Goal: Task Accomplishment & Management: Complete application form

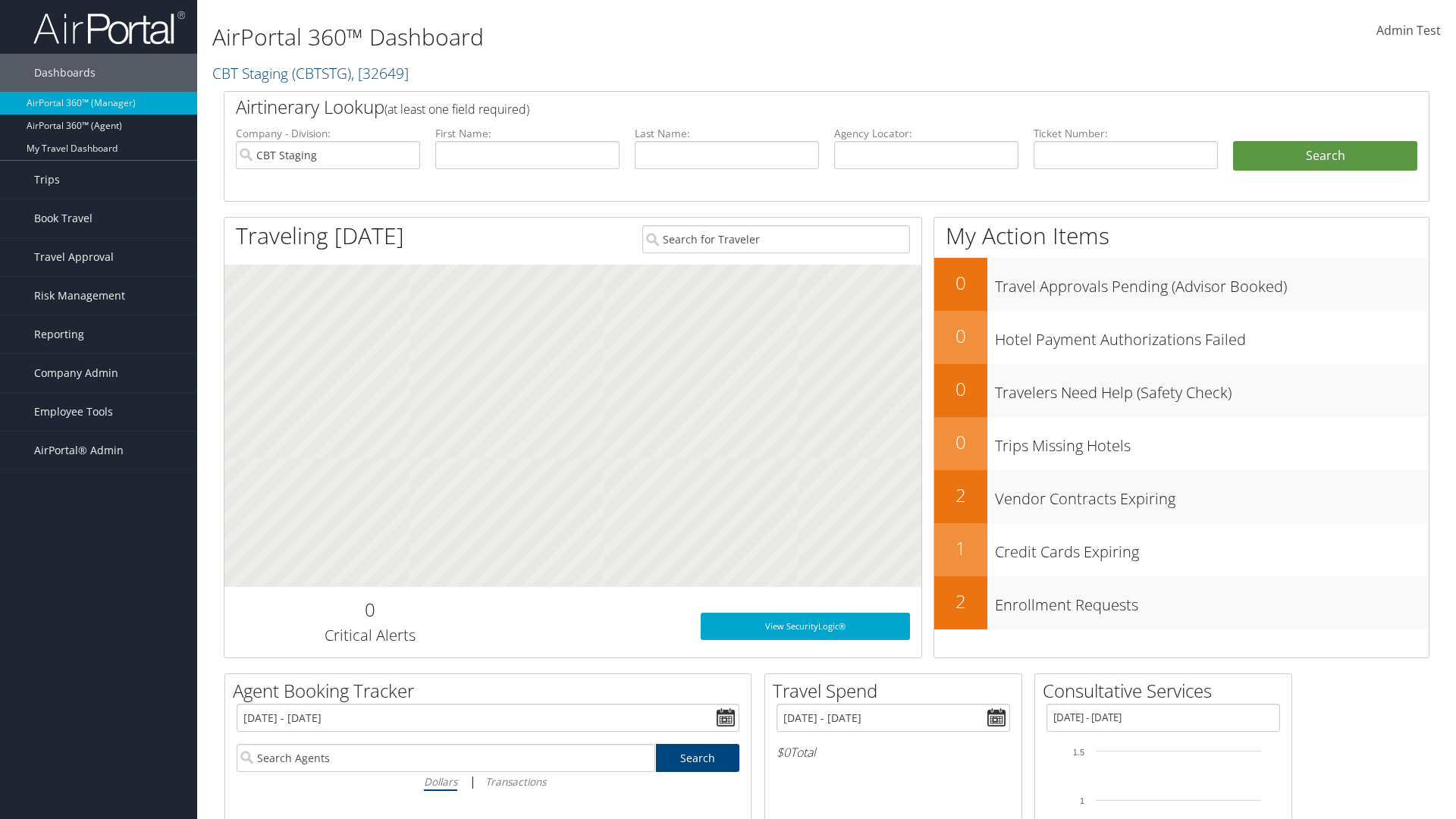
click at [98, 373] on span "Company Admin" at bounding box center [76, 373] width 84 height 38
click at [0, 0] on link "Report Settings" at bounding box center [0, 0] width 0 height 0
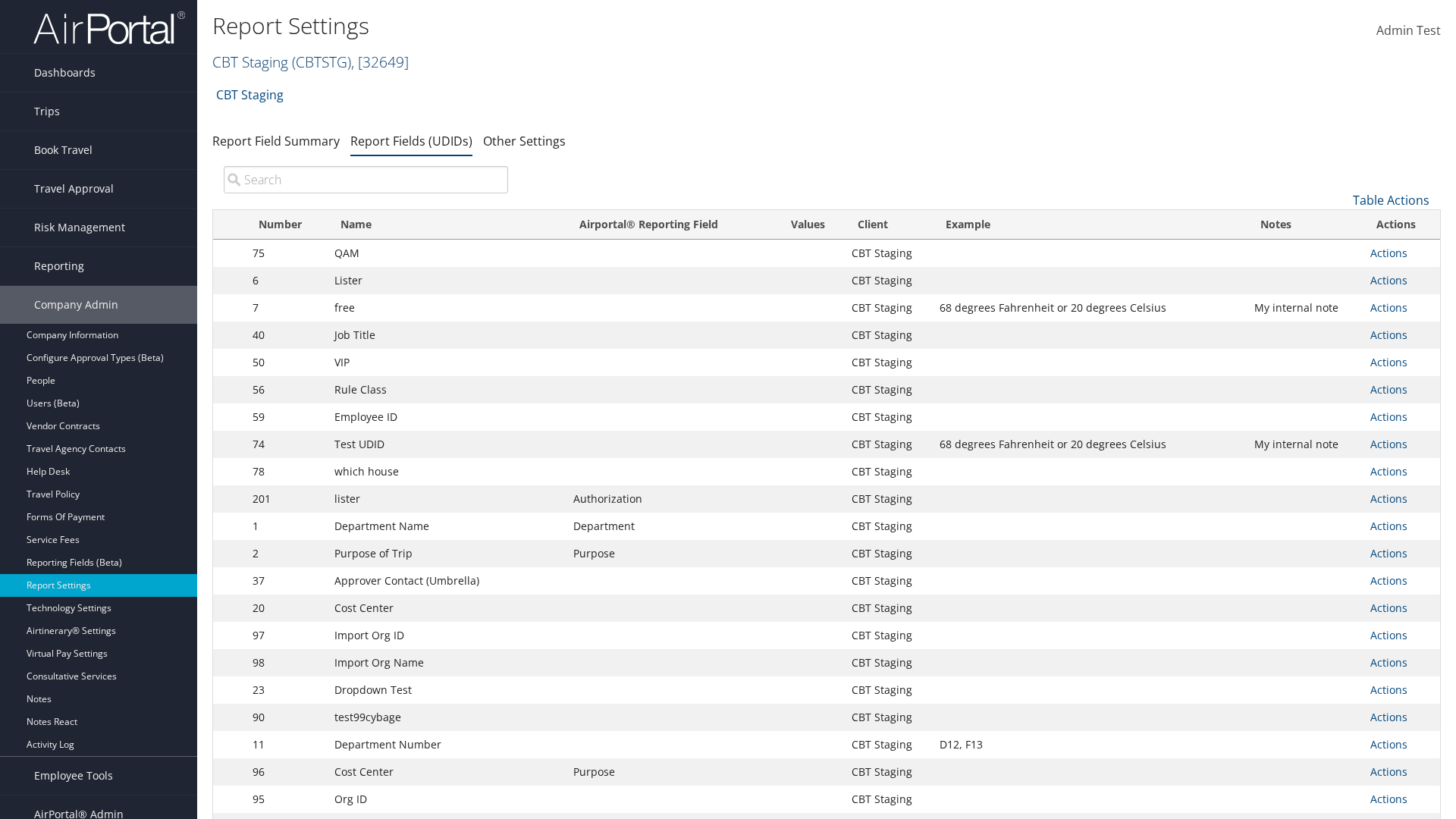
click at [250, 61] on link "CBT Staging ( CBTSTG ) , [ 32649 ]" at bounding box center [310, 61] width 196 height 20
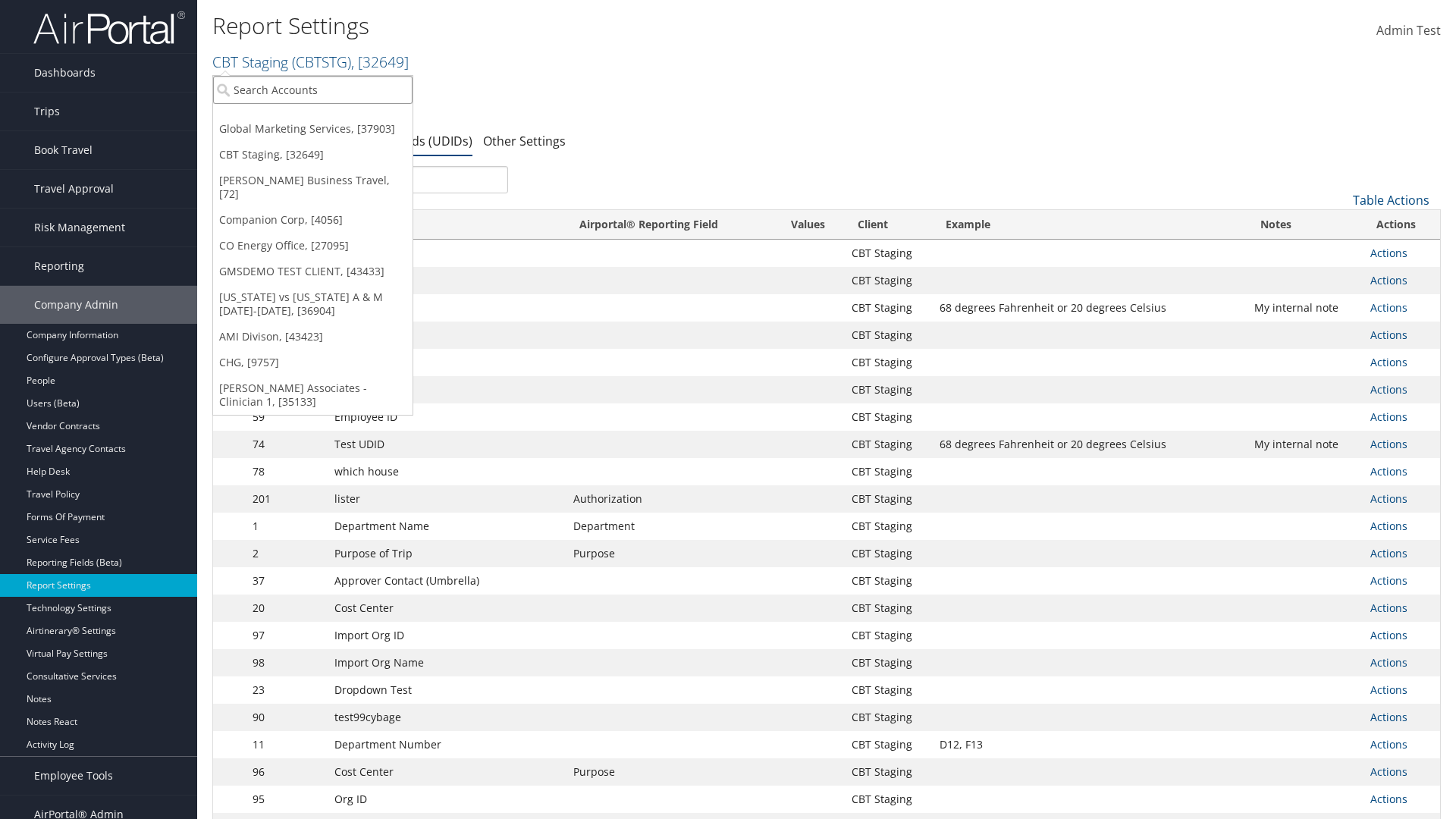
click at [312, 90] on input "search" at bounding box center [312, 90] width 199 height 28
type input "Global Marketing Services"
click at [327, 118] on div "Global Marketing Services (301946), [37903]" at bounding box center [327, 117] width 245 height 14
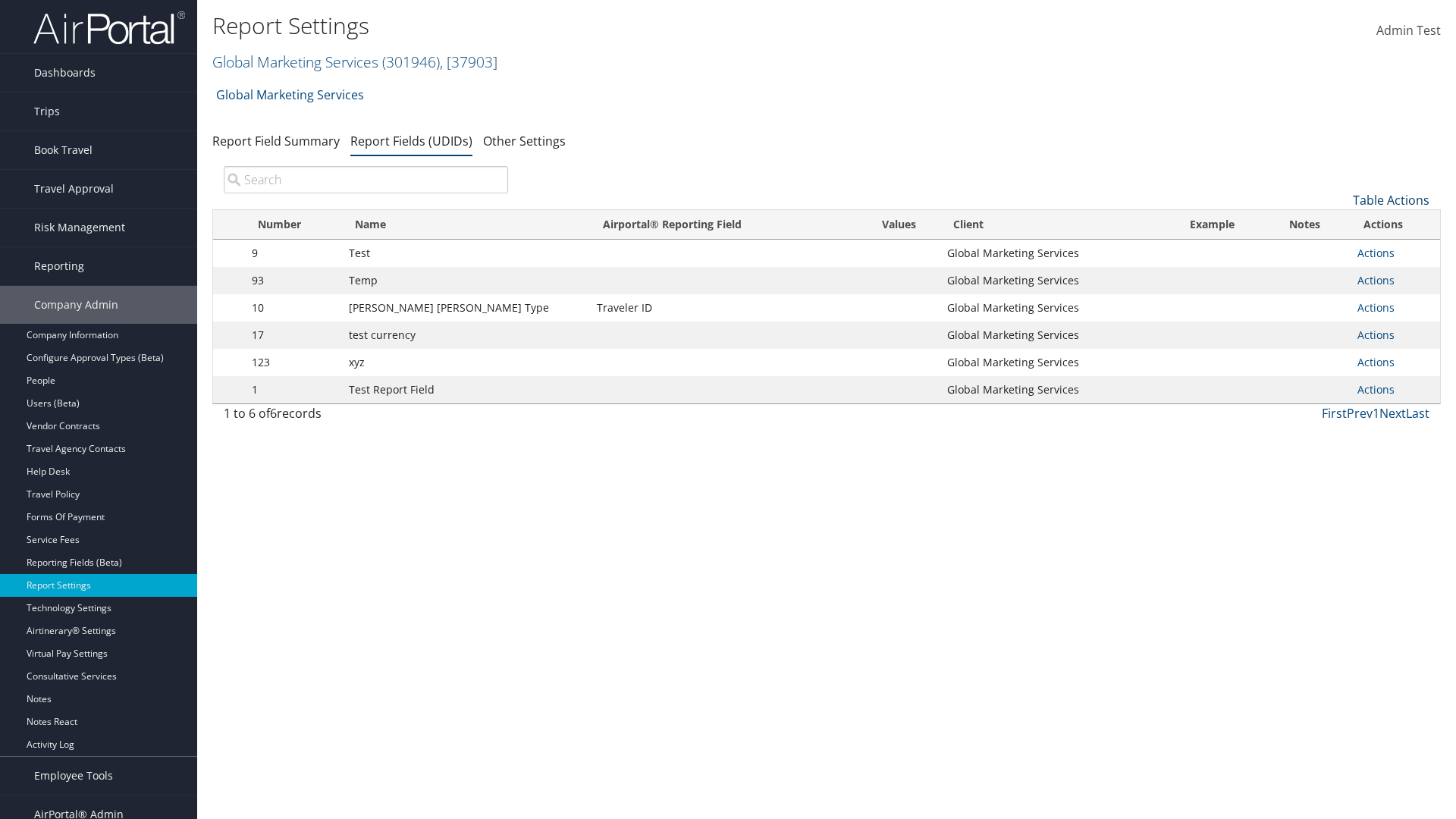
click at [1391, 200] on link "Table Actions" at bounding box center [1391, 200] width 77 height 17
click at [1340, 224] on link "New Record" at bounding box center [1340, 224] width 199 height 26
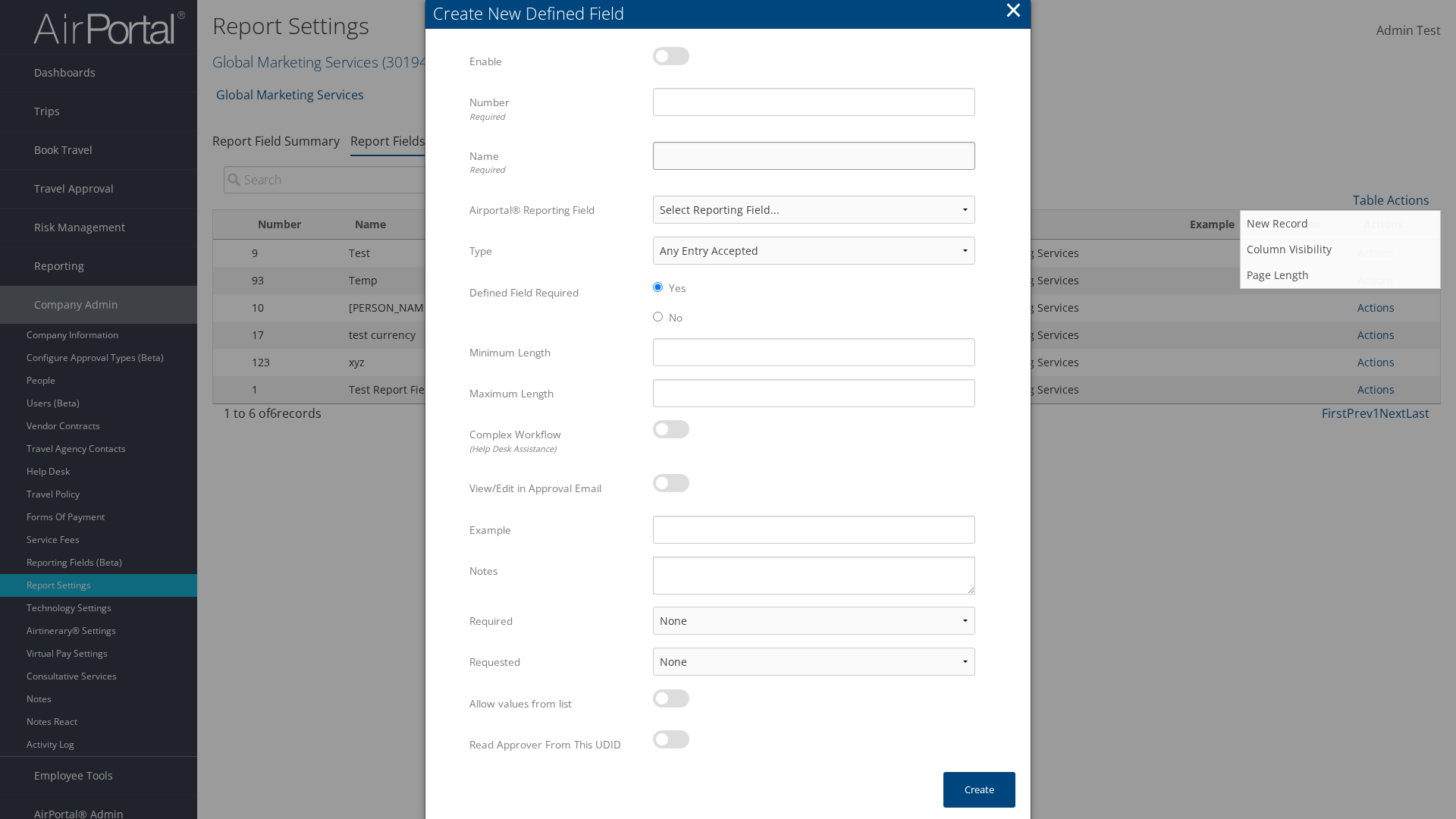
click at [814, 156] on input "Name Required" at bounding box center [814, 156] width 322 height 28
type input "Test Report Dummy"
click at [814, 102] on input "Number Required" at bounding box center [814, 102] width 322 height 28
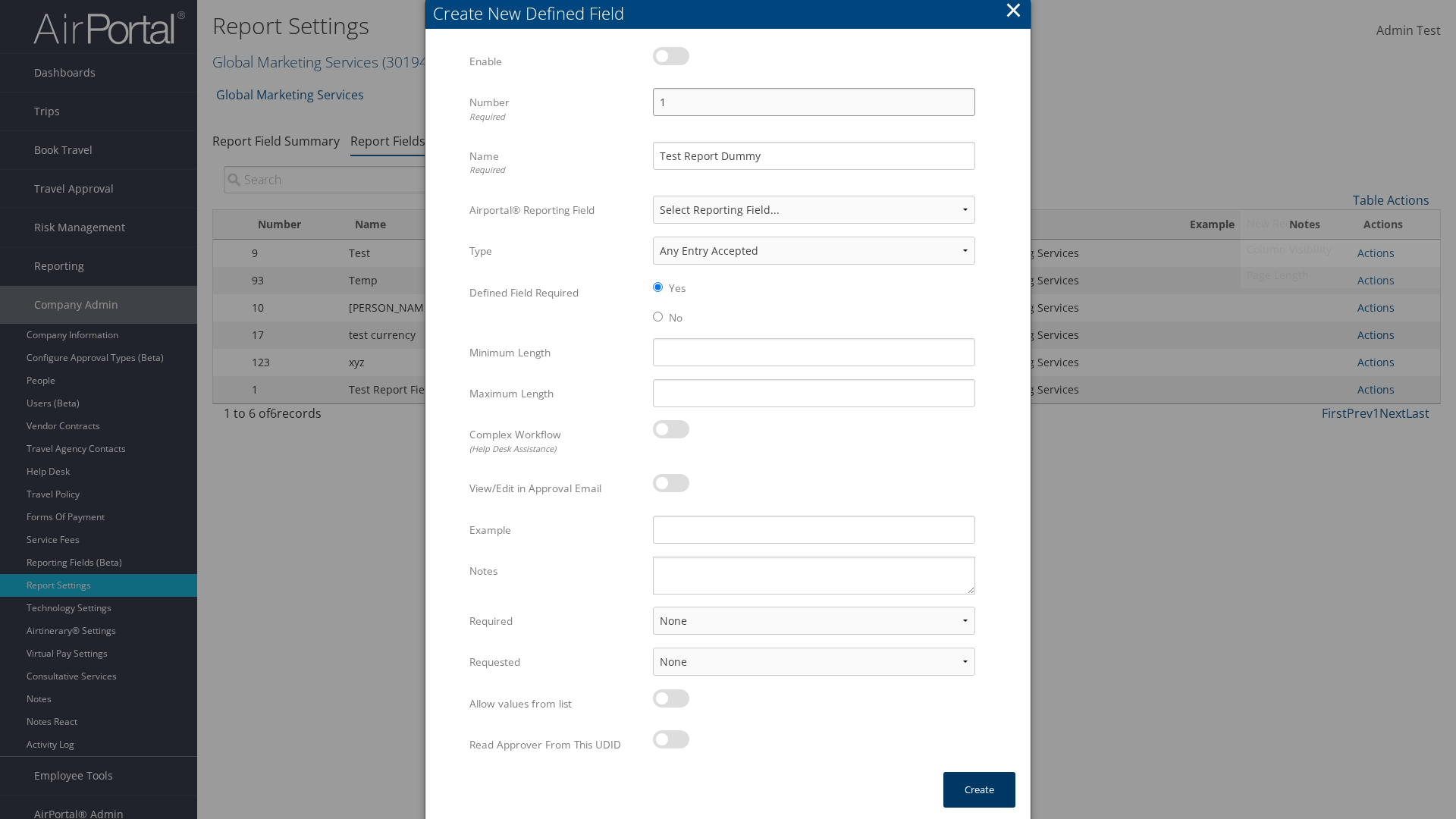
type input "1"
click at [979, 789] on button "Create" at bounding box center [979, 789] width 72 height 36
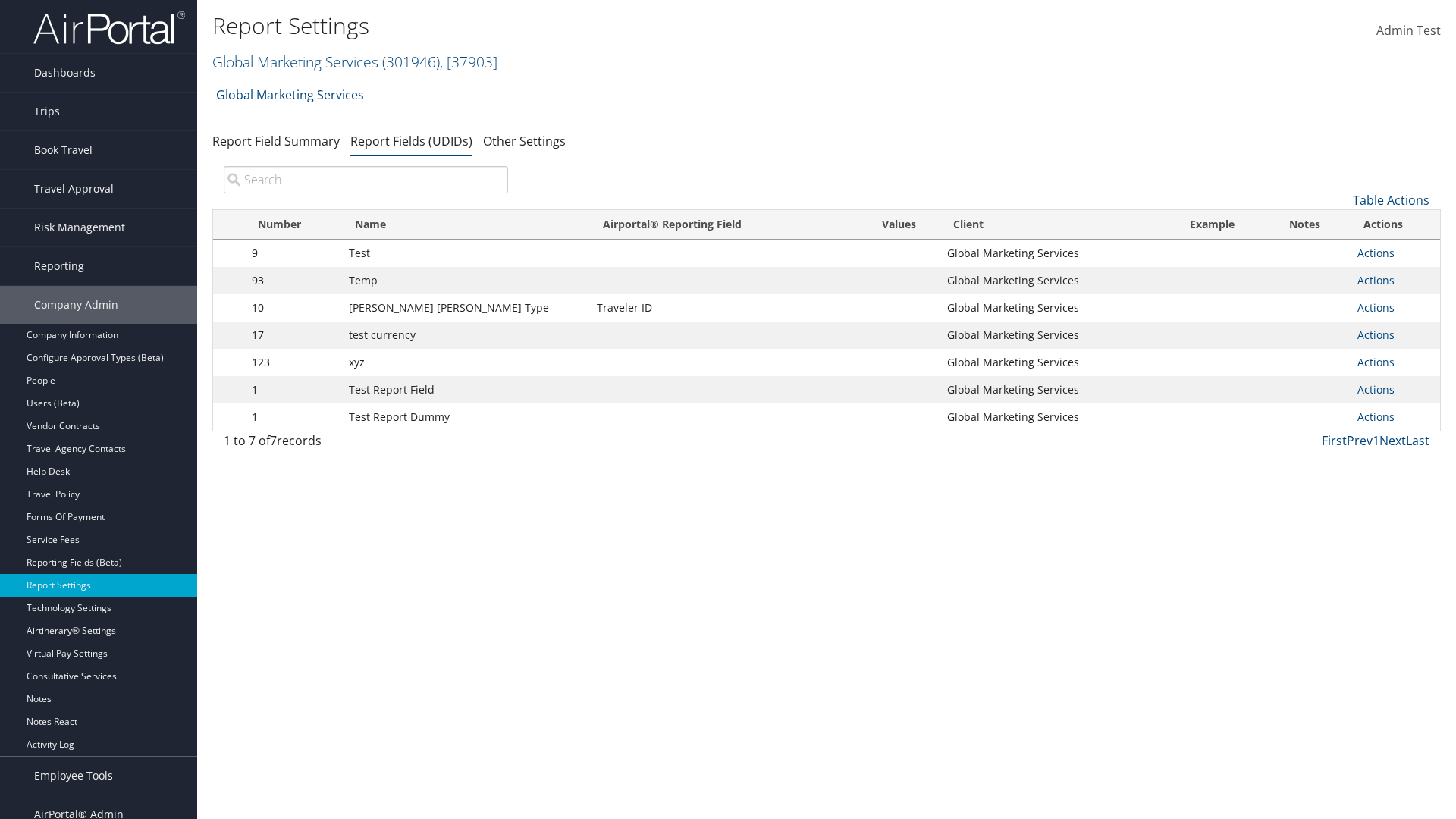
click at [1391, 417] on td "Actions Update Report Field Values Upload Report Field Values Edit Delete" at bounding box center [1395, 417] width 90 height 27
